Goal: Complete application form: Complete application form

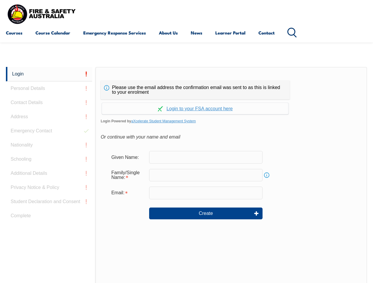
scroll to position [140, 0]
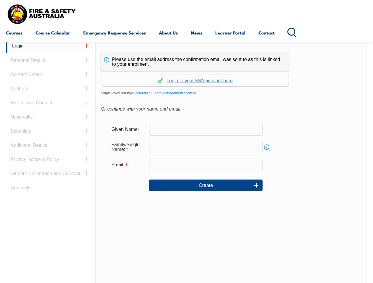
click at [186, 72] on div "Continue with Google Continue with Apple Continue with Facebook Continue with a…" at bounding box center [195, 78] width 189 height 15
click at [186, 161] on input "email" at bounding box center [205, 165] width 113 height 12
click at [49, 46] on link "Login" at bounding box center [49, 46] width 86 height 14
click at [49, 60] on div "Login Personal Details Contact Details Address Emergency Contact Nationality Sc…" at bounding box center [50, 186] width 89 height 295
click at [49, 75] on div "Login Personal Details Contact Details Address Emergency Contact Nationality Sc…" at bounding box center [50, 186] width 89 height 295
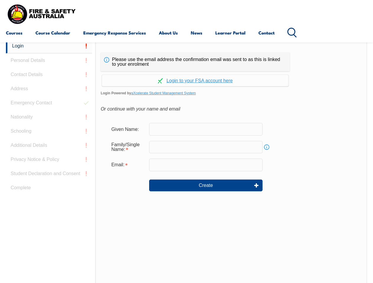
click at [49, 89] on div "Login Personal Details Contact Details Address Emergency Contact Nationality Sc…" at bounding box center [50, 186] width 89 height 295
click at [49, 103] on div "Login Personal Details Contact Details Address Emergency Contact Nationality Sc…" at bounding box center [50, 186] width 89 height 295
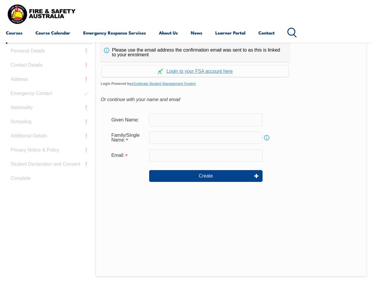
click at [49, 117] on div "Login Personal Details Contact Details Address Emergency Contact Nationality Sc…" at bounding box center [50, 177] width 89 height 295
click at [49, 131] on div "Login Personal Details Contact Details Address Emergency Contact Nationality Sc…" at bounding box center [50, 177] width 89 height 295
click at [49, 145] on div "Login Personal Details Contact Details Address Emergency Contact Nationality Sc…" at bounding box center [50, 177] width 89 height 295
